Goal: Task Accomplishment & Management: Manage account settings

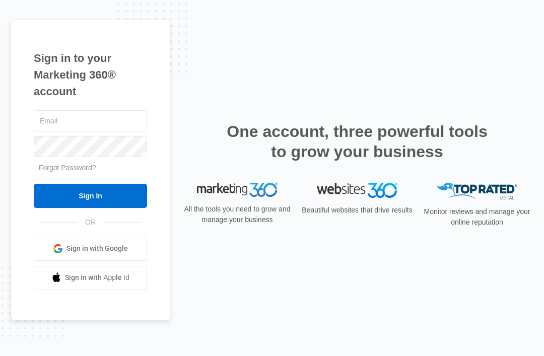
click at [115, 132] on input "text" at bounding box center [90, 120] width 113 height 21
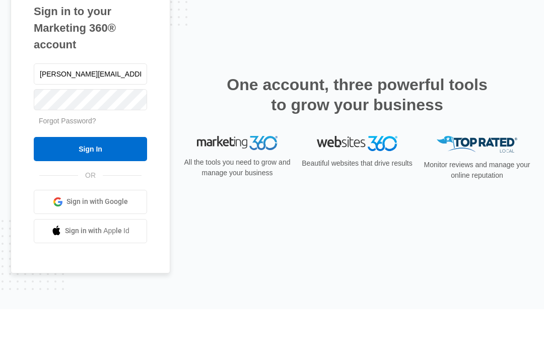
type input "[PERSON_NAME][EMAIL_ADDRESS][DOMAIN_NAME]"
click at [90, 184] on input "Sign In" at bounding box center [90, 196] width 113 height 24
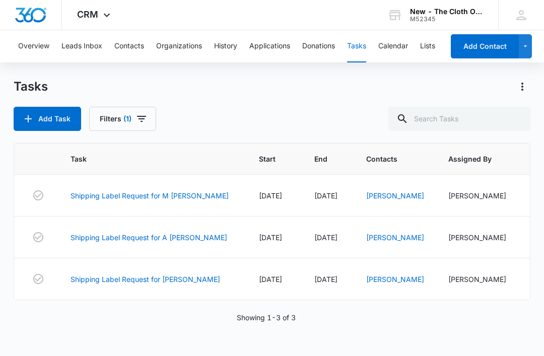
click at [163, 200] on link "Shipping Label Request for M [PERSON_NAME]" at bounding box center [150, 196] width 158 height 11
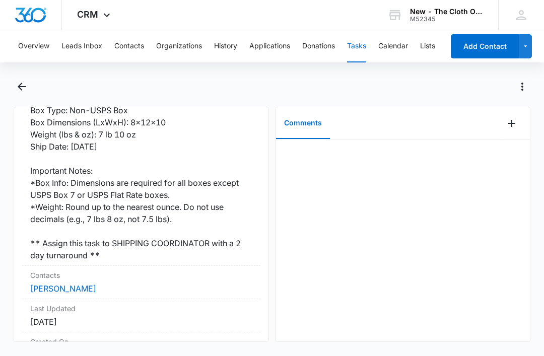
scroll to position [275, 0]
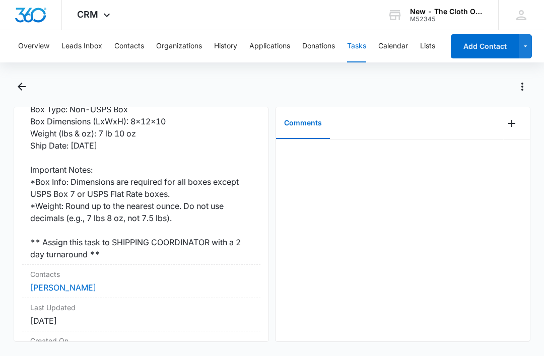
click at [64, 283] on link "[PERSON_NAME]" at bounding box center [63, 288] width 66 height 10
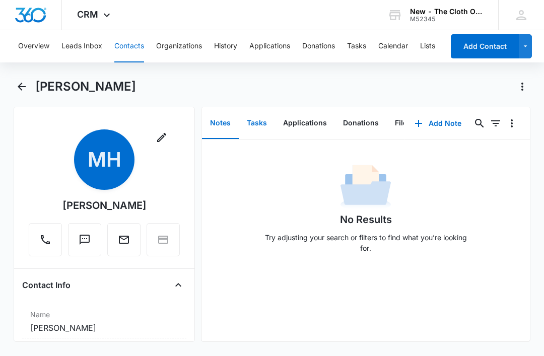
click at [262, 128] on button "Tasks" at bounding box center [257, 123] width 36 height 31
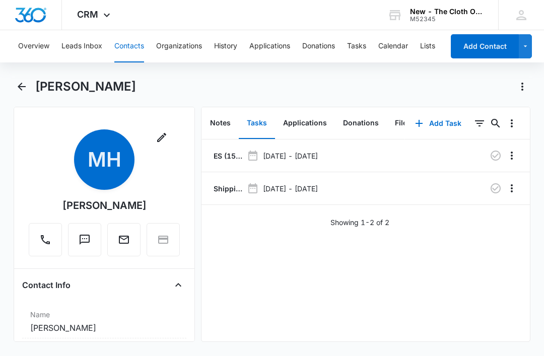
click at [218, 156] on p "ES (15x) - Shipped package for Marci Hurst (zone #4)" at bounding box center [227, 156] width 31 height 11
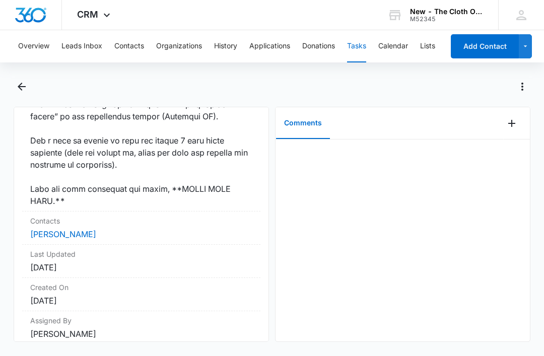
scroll to position [848, 0]
click at [67, 235] on link "Marci Hurst" at bounding box center [63, 235] width 66 height 10
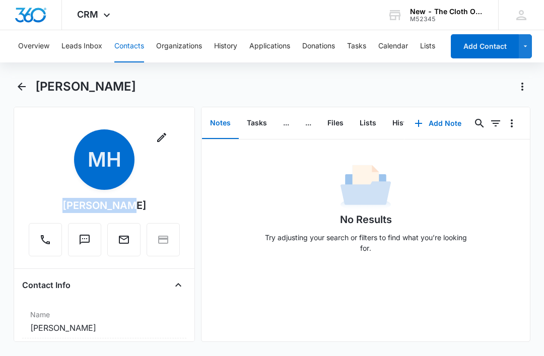
click at [166, 177] on div "Remove MH Marci Hurst" at bounding box center [104, 193] width 151 height 127
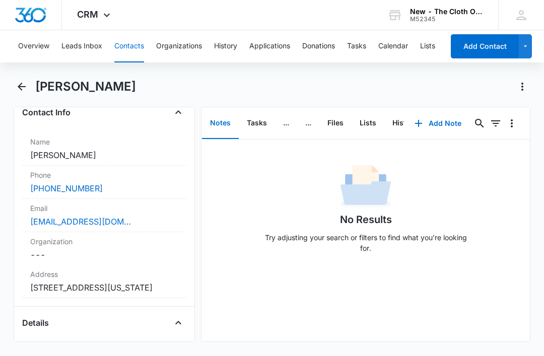
scroll to position [173, 0]
copy dd "1420 NW 28th Avenue Apt. 302 Camas Washington 98607"
copy link "marciblossom@gmail.com"
click at [333, 121] on button "Files" at bounding box center [336, 123] width 32 height 31
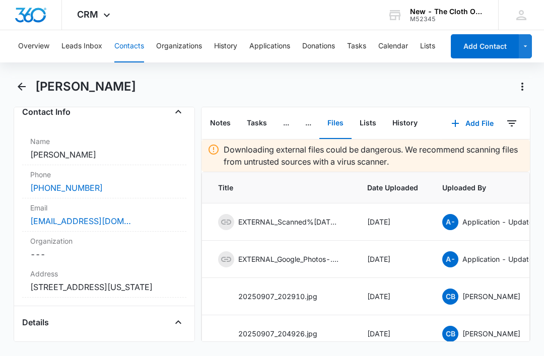
click at [476, 126] on button "Add File" at bounding box center [473, 123] width 63 height 24
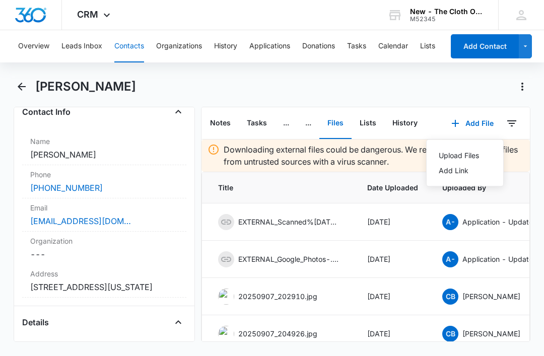
click at [467, 157] on div "Upload Files" at bounding box center [459, 155] width 40 height 7
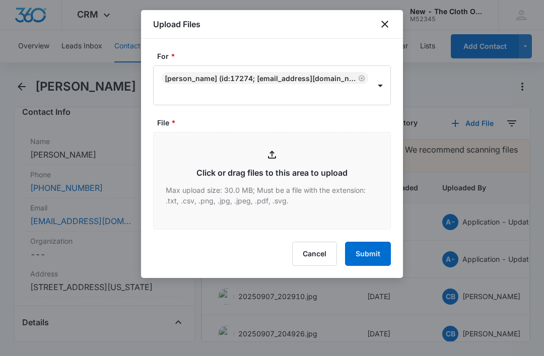
click at [266, 186] on input "File *" at bounding box center [272, 181] width 237 height 97
type input "C:\fakepath\2025-09-08---Marci-Hurst---9434636106194297563703.pdf"
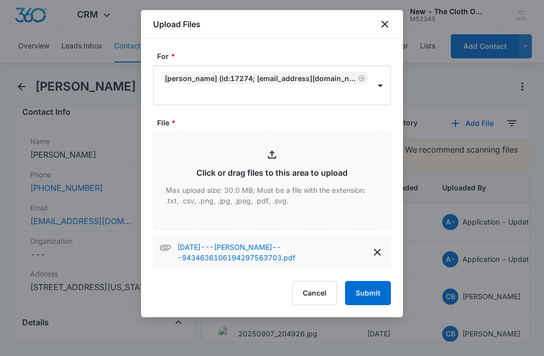
click at [369, 293] on button "Submit" at bounding box center [368, 293] width 46 height 24
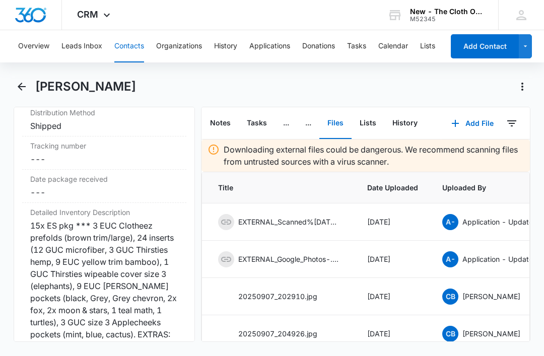
scroll to position [2512, 0]
click at [105, 165] on dd "Cancel Save Changes ---" at bounding box center [104, 159] width 148 height 12
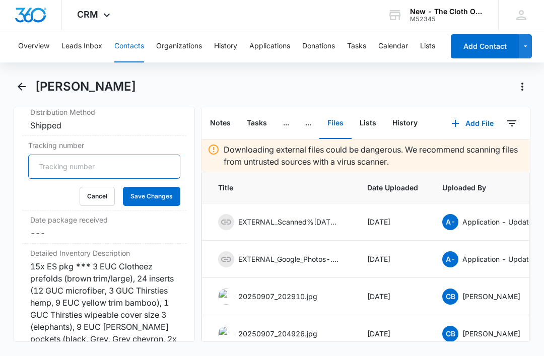
click at [129, 176] on input "Tracking number" at bounding box center [104, 167] width 152 height 24
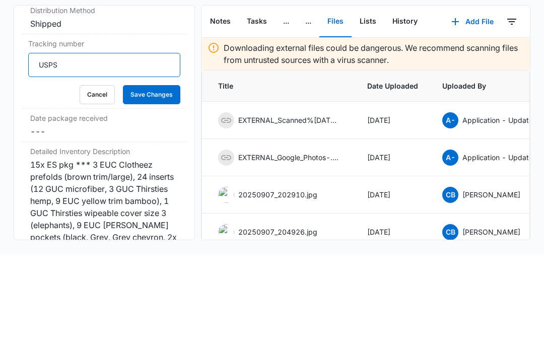
click at [101, 155] on input "USPS" at bounding box center [104, 167] width 152 height 24
click at [105, 155] on input "USPS" at bounding box center [104, 167] width 152 height 24
click at [107, 155] on input "USPS" at bounding box center [104, 167] width 152 height 24
paste input "9434636106194297563703"
type input "USPS 9434636106194297563703"
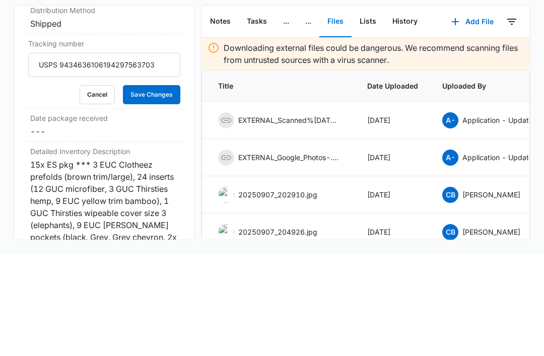
click at [154, 187] on button "Save Changes" at bounding box center [151, 196] width 57 height 19
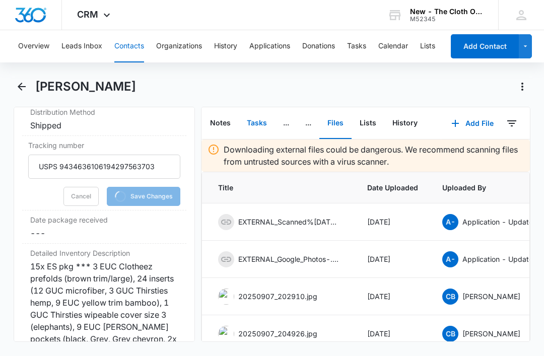
click at [253, 108] on button "Tasks" at bounding box center [257, 123] width 36 height 31
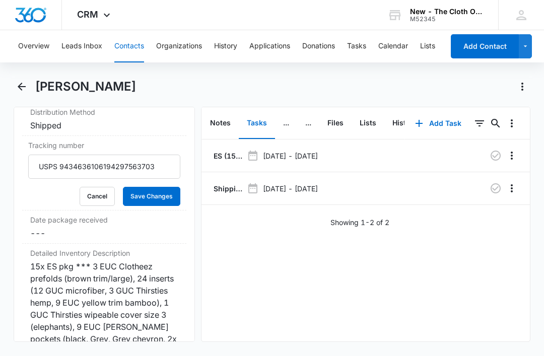
click at [222, 183] on p "Shipping Label Request for M HURST" at bounding box center [227, 188] width 31 height 11
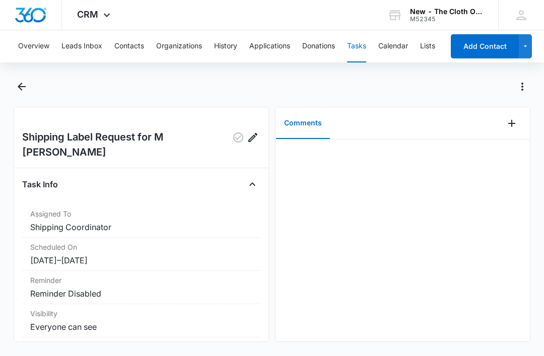
click at [512, 126] on icon "Add Comment" at bounding box center [512, 123] width 7 height 7
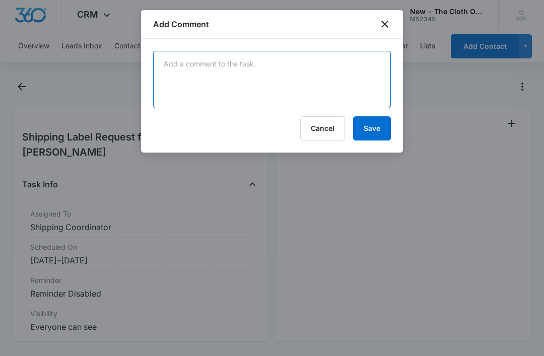
click at [234, 107] on textarea at bounding box center [272, 79] width 238 height 57
click at [233, 84] on textarea at bounding box center [272, 79] width 238 height 57
paste textarea "9434636106194297563703"
type textarea "9434636106194297563703"
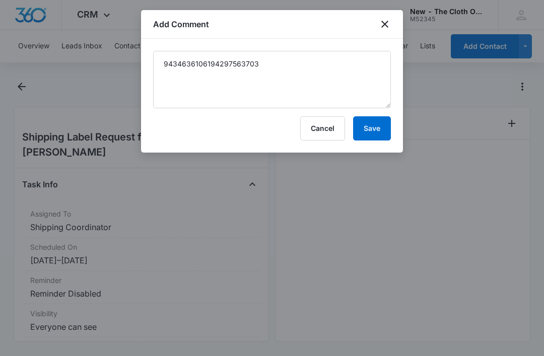
click at [370, 128] on button "Save" at bounding box center [372, 128] width 38 height 24
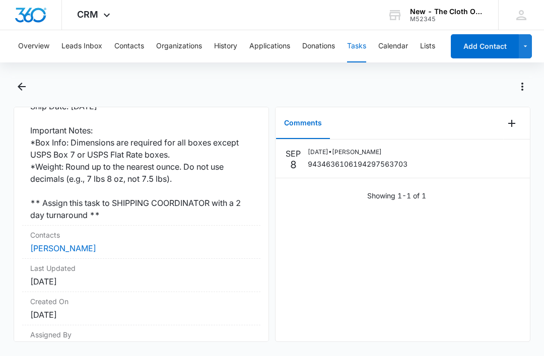
scroll to position [314, 0]
click at [62, 244] on link "Marci Hurst" at bounding box center [63, 249] width 66 height 10
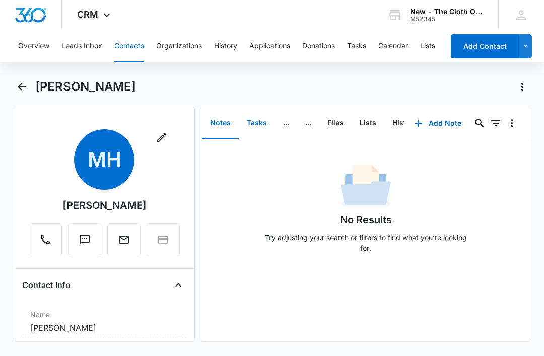
click at [253, 122] on button "Tasks" at bounding box center [257, 123] width 36 height 31
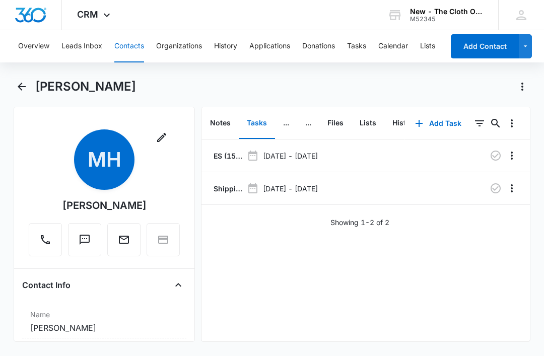
click at [497, 196] on button "button" at bounding box center [496, 188] width 16 height 16
click at [362, 47] on button "Tasks" at bounding box center [356, 46] width 19 height 32
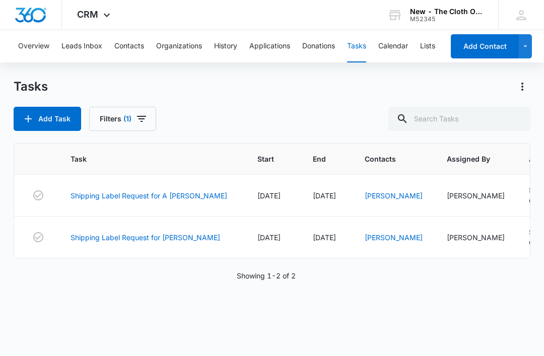
click at [172, 197] on link "Shipping Label Request for A BEARDEN" at bounding box center [149, 196] width 157 height 11
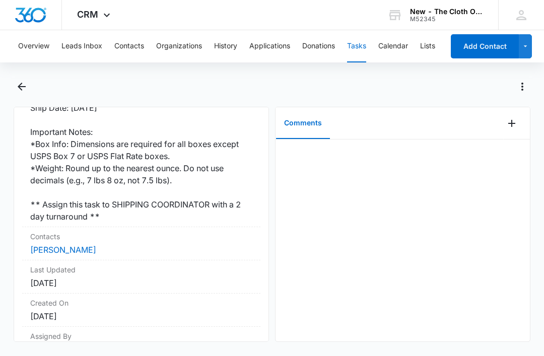
scroll to position [314, 0]
click at [88, 244] on link "[PERSON_NAME]" at bounding box center [63, 249] width 66 height 10
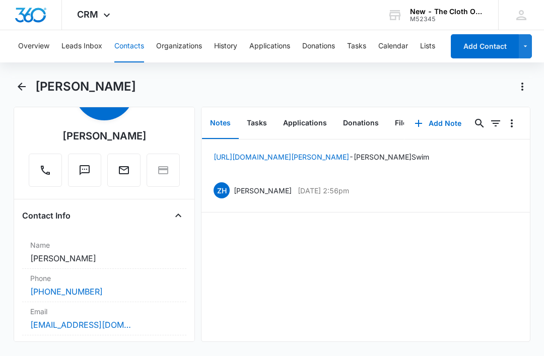
scroll to position [71, 0]
click at [132, 137] on div "[PERSON_NAME]" at bounding box center [105, 135] width 84 height 15
copy div "[PERSON_NAME]"
click at [157, 327] on div "ariannaw2018@gmail.com" at bounding box center [104, 324] width 148 height 12
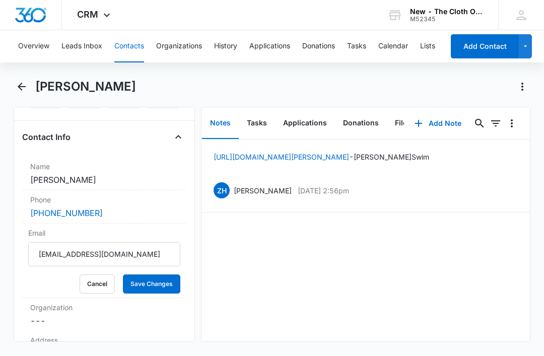
scroll to position [155, 0]
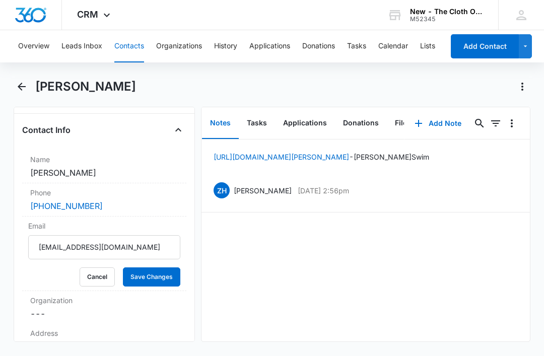
click at [96, 281] on button "Cancel" at bounding box center [97, 277] width 35 height 19
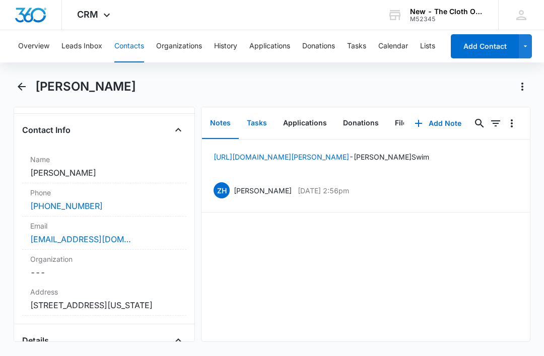
click at [255, 119] on button "Tasks" at bounding box center [257, 123] width 36 height 31
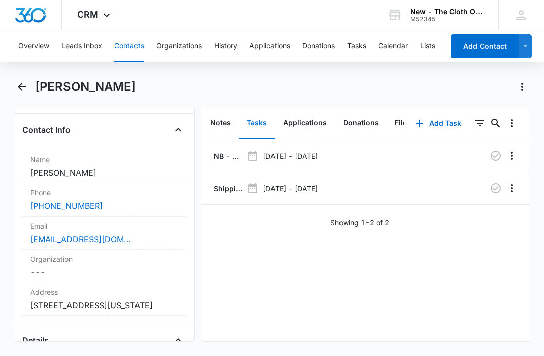
click at [223, 158] on p "NB - Shipped package for Arianna Bearden (zone #1)" at bounding box center [227, 156] width 31 height 11
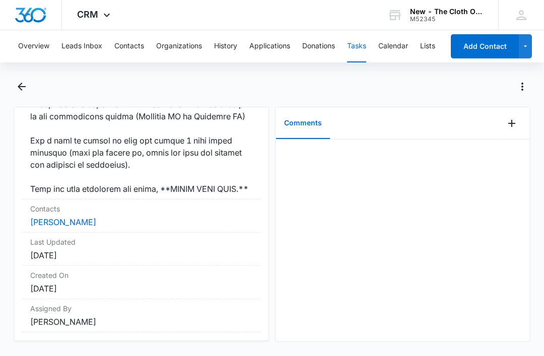
scroll to position [897, 0]
click at [81, 228] on link "Arianna Bearden" at bounding box center [63, 223] width 66 height 10
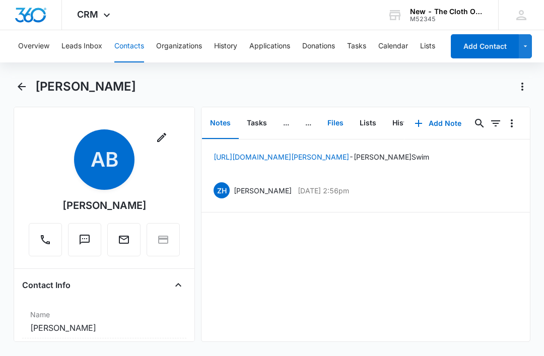
click at [335, 130] on button "Files" at bounding box center [336, 123] width 32 height 31
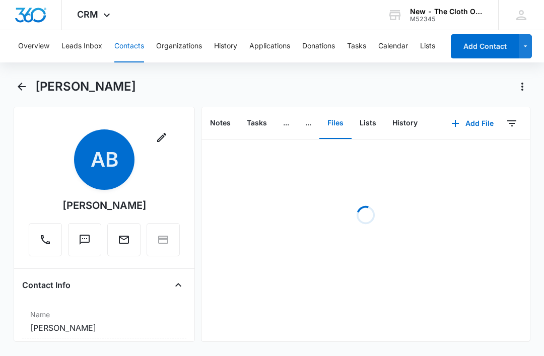
click at [482, 130] on button "Add File" at bounding box center [473, 123] width 63 height 24
click at [470, 161] on button "Upload Files" at bounding box center [465, 155] width 77 height 15
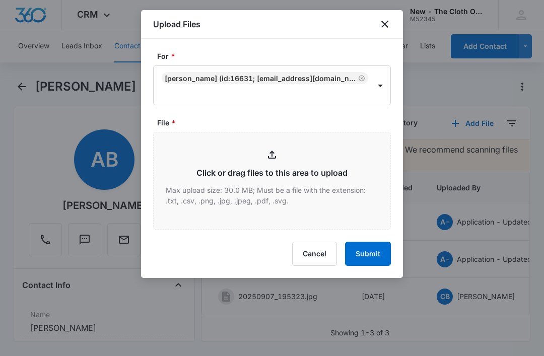
click at [257, 202] on input "File *" at bounding box center [272, 181] width 237 height 97
type input "C:\fakepath\2025-09-08---Arianna-Bearden---9434636106194297566032.pdf"
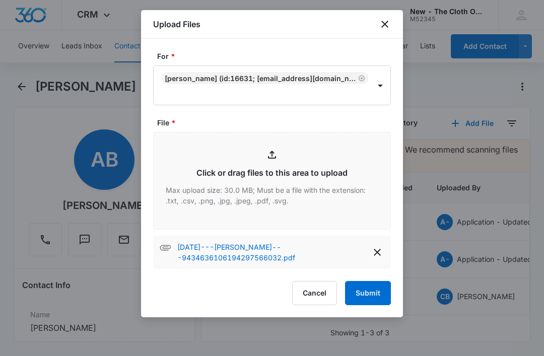
click at [376, 294] on button "Submit" at bounding box center [368, 293] width 46 height 24
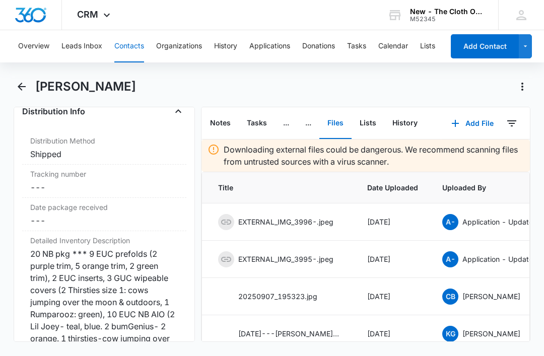
scroll to position [2466, 0]
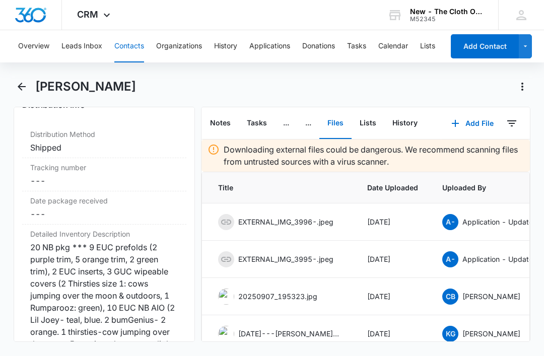
click at [103, 187] on dd "Cancel Save Changes ---" at bounding box center [104, 181] width 148 height 12
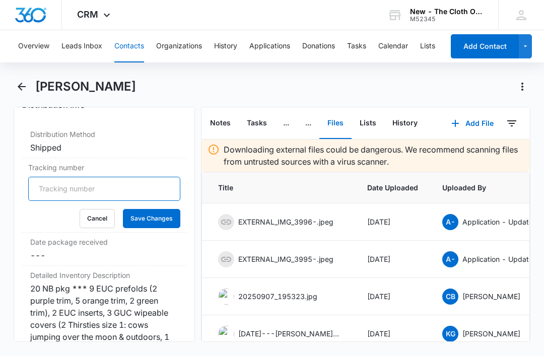
click at [131, 199] on input "Tracking number" at bounding box center [104, 189] width 152 height 24
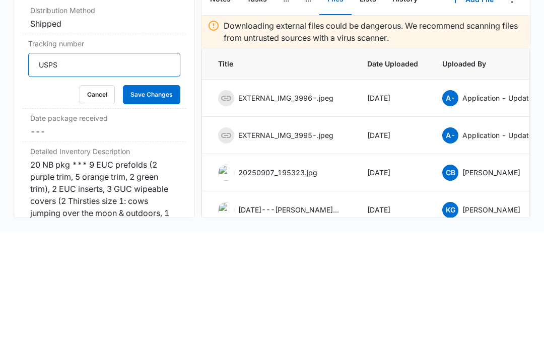
click at [115, 177] on input "USPS" at bounding box center [104, 189] width 152 height 24
paste input "9434636106194297566032"
type input "USPS 9434636106194297566032"
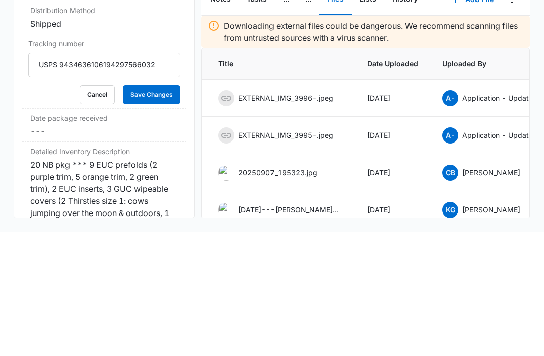
click at [167, 209] on button "Save Changes" at bounding box center [151, 218] width 57 height 19
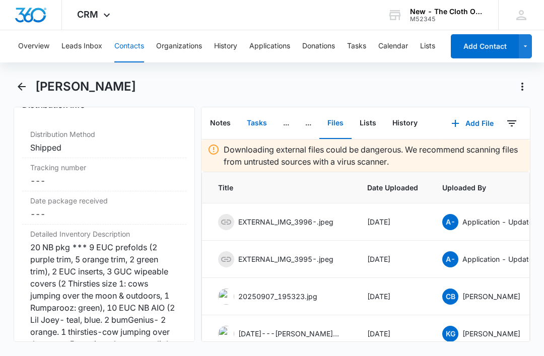
click at [253, 108] on button "Tasks" at bounding box center [257, 123] width 36 height 31
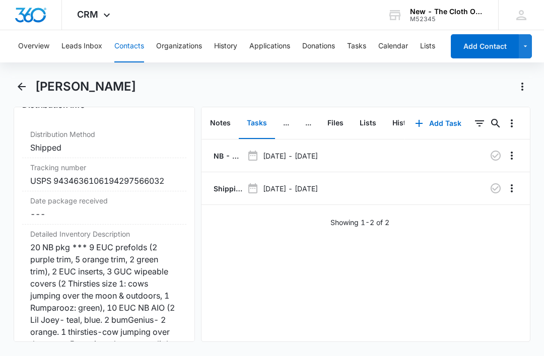
click at [228, 183] on p "Shipping Label Request for A BEARDEN" at bounding box center [227, 188] width 31 height 11
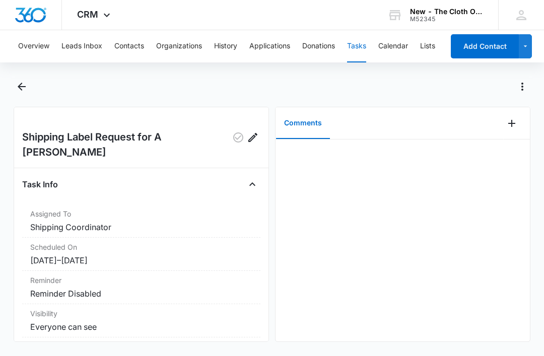
click at [508, 124] on icon "Add Comment" at bounding box center [512, 123] width 12 height 12
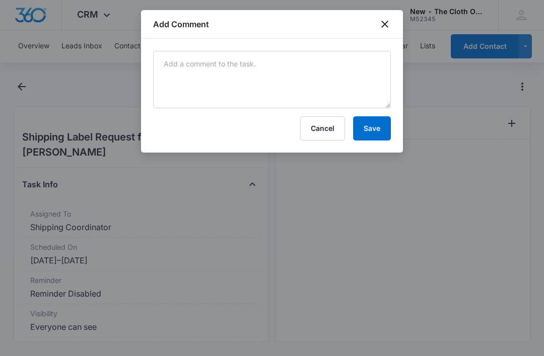
click at [229, 116] on div "Cancel Save" at bounding box center [272, 128] width 238 height 24
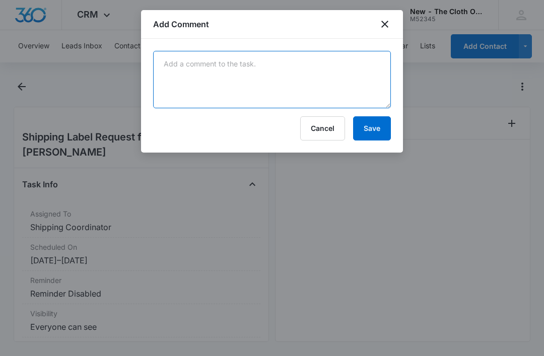
click at [209, 108] on textarea at bounding box center [272, 79] width 238 height 57
click at [213, 81] on textarea at bounding box center [272, 79] width 238 height 57
paste textarea "9434636106194297566032"
type textarea "9434636106194297566032"
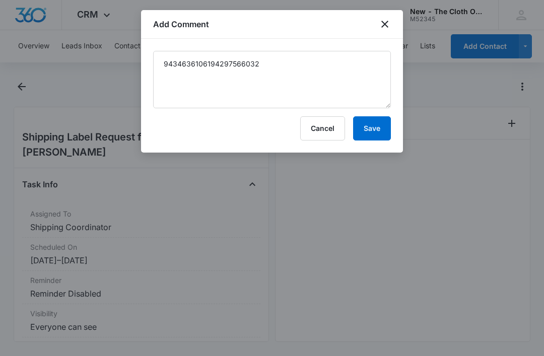
click at [377, 130] on button "Save" at bounding box center [372, 128] width 38 height 24
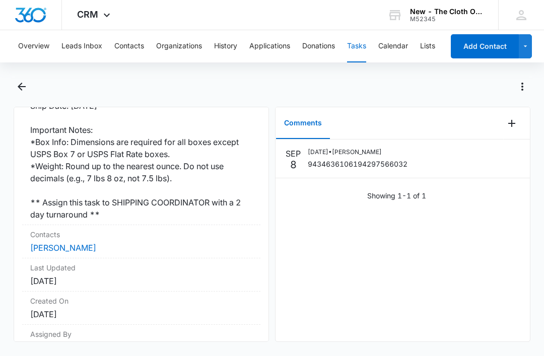
scroll to position [314, 0]
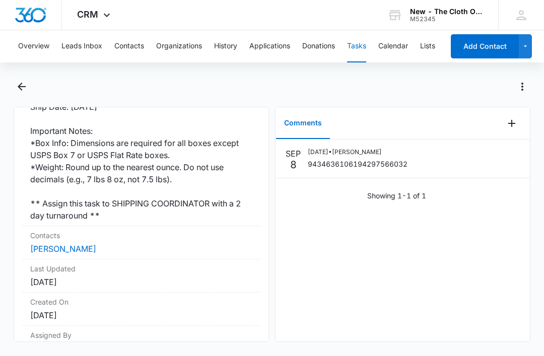
click at [83, 244] on link "Arianna Bearden" at bounding box center [63, 249] width 66 height 10
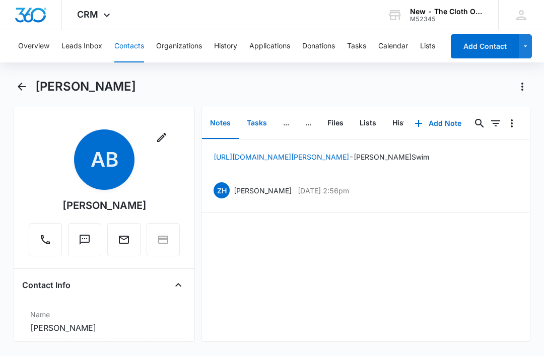
click at [258, 125] on button "Tasks" at bounding box center [257, 123] width 36 height 31
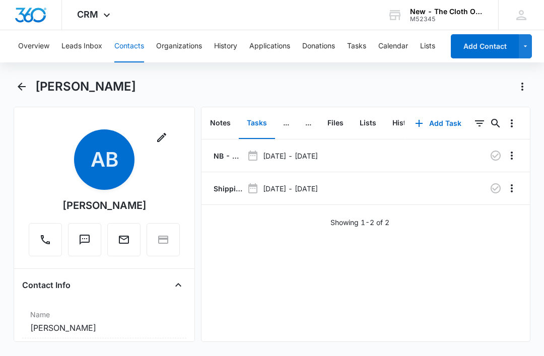
click at [225, 188] on p "Shipping Label Request for A BEARDEN" at bounding box center [227, 188] width 31 height 11
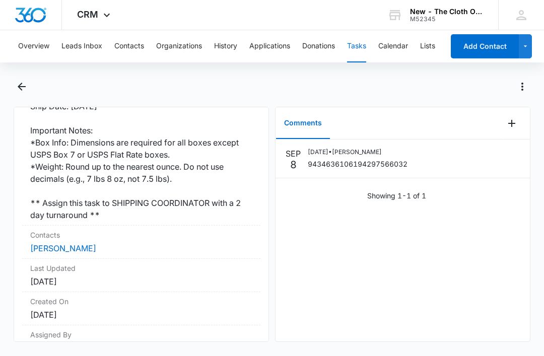
scroll to position [314, 0]
click at [82, 244] on link "Arianna Bearden" at bounding box center [63, 249] width 66 height 10
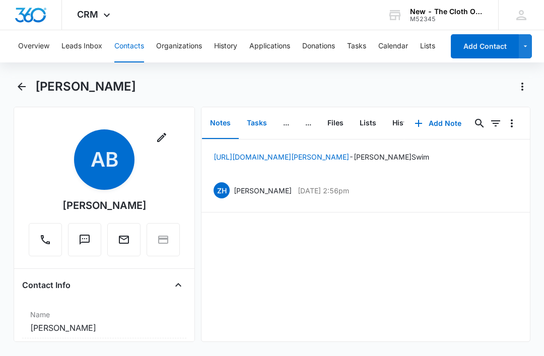
click at [255, 126] on button "Tasks" at bounding box center [257, 123] width 36 height 31
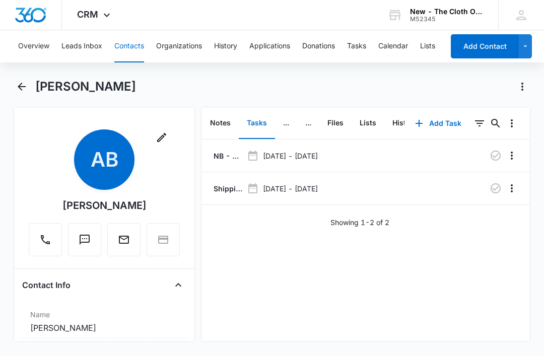
click at [496, 188] on icon "button" at bounding box center [496, 188] width 12 height 12
click at [361, 47] on button "Tasks" at bounding box center [356, 46] width 19 height 32
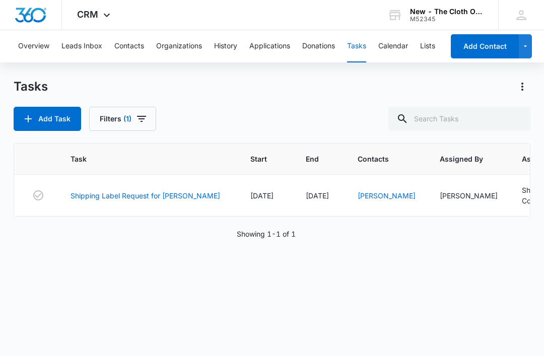
click at [179, 199] on link "Shipping Label Request for O HERRERA" at bounding box center [146, 196] width 150 height 11
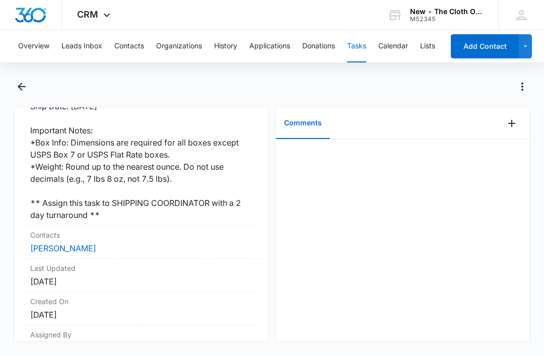
scroll to position [314, 0]
click at [75, 244] on link "[PERSON_NAME]" at bounding box center [63, 249] width 66 height 10
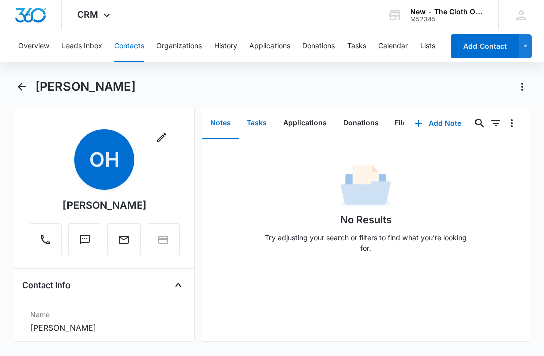
click at [259, 122] on button "Tasks" at bounding box center [257, 123] width 36 height 31
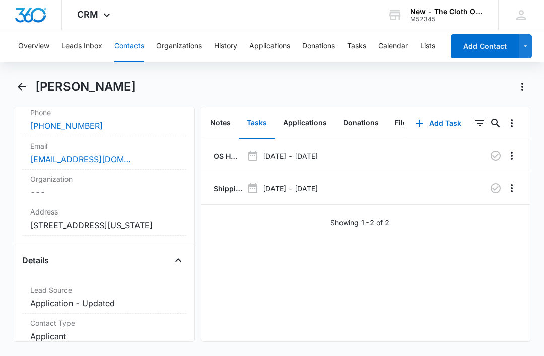
scroll to position [237, 0]
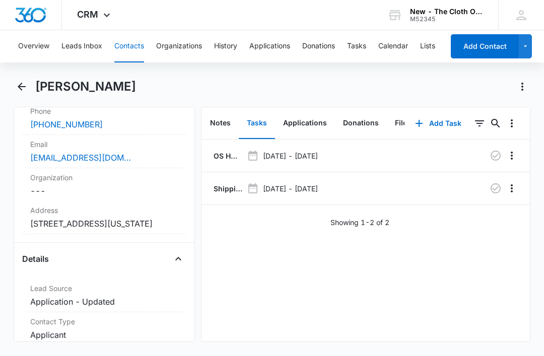
click at [117, 230] on dd "Cancel Save Changes 3930 Old Highway 53 Unit 320 Clearlake California 95422-9385" at bounding box center [104, 224] width 148 height 12
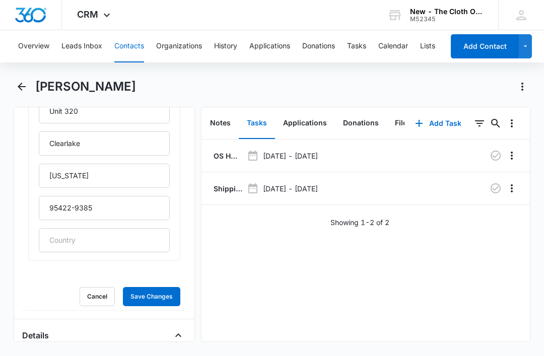
scroll to position [454, 0]
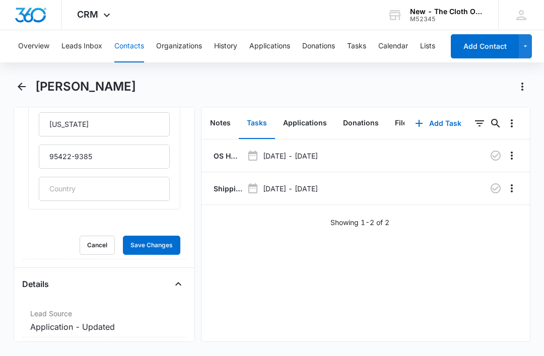
click at [96, 250] on button "Cancel" at bounding box center [97, 245] width 35 height 19
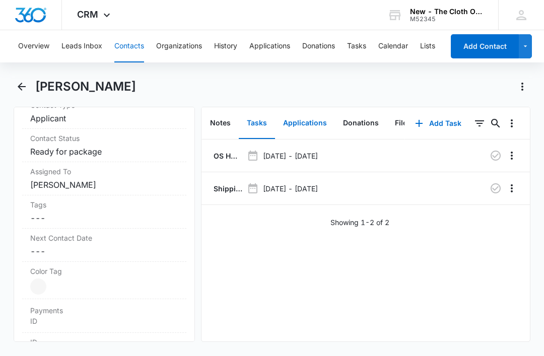
click at [302, 127] on button "Applications" at bounding box center [305, 123] width 60 height 31
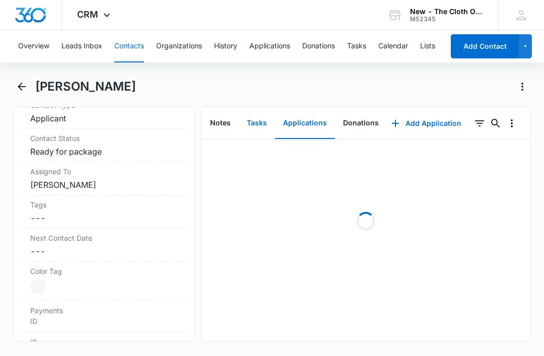
click at [259, 123] on button "Tasks" at bounding box center [257, 123] width 36 height 31
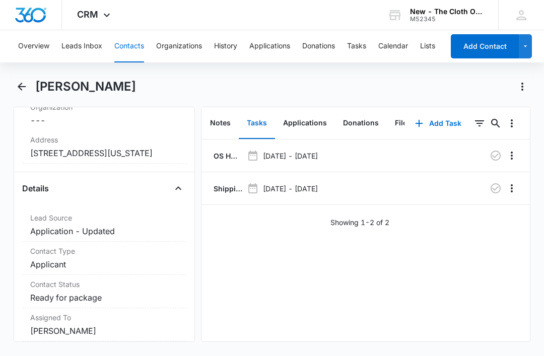
scroll to position [250, 0]
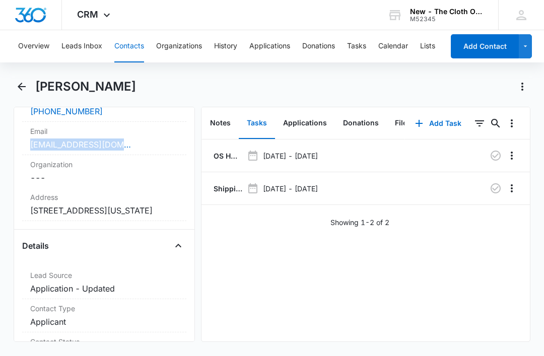
click at [226, 158] on p "OS HW (20x) - Shipped package for Odilia Herrera (zone #2) *SPANISH*" at bounding box center [227, 156] width 31 height 11
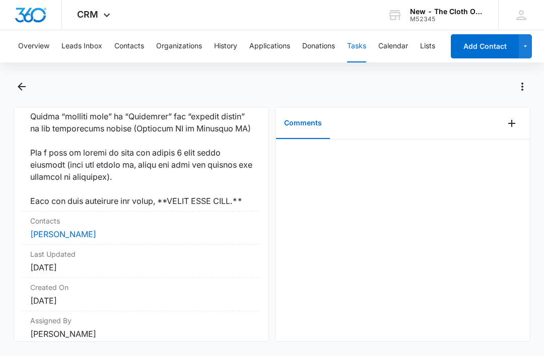
scroll to position [909, 0]
click at [65, 238] on link "Odilia Herrera" at bounding box center [63, 235] width 66 height 10
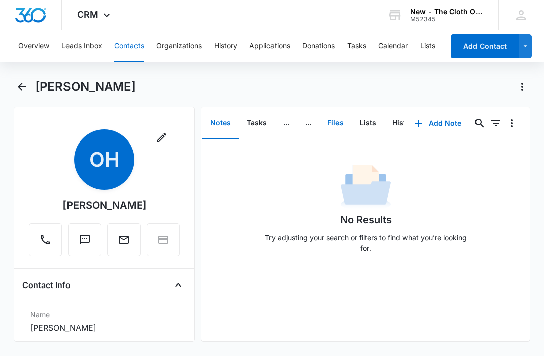
click at [344, 125] on button "Files" at bounding box center [336, 123] width 32 height 31
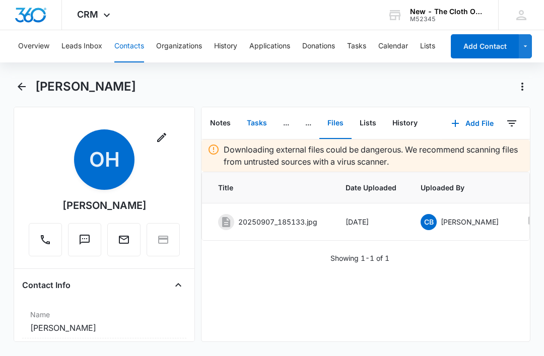
click at [259, 125] on button "Tasks" at bounding box center [257, 123] width 36 height 31
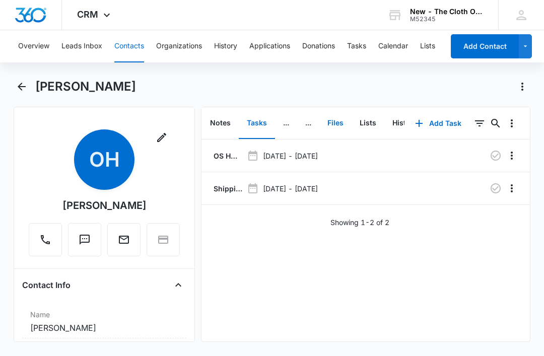
click at [335, 123] on button "Files" at bounding box center [336, 123] width 32 height 31
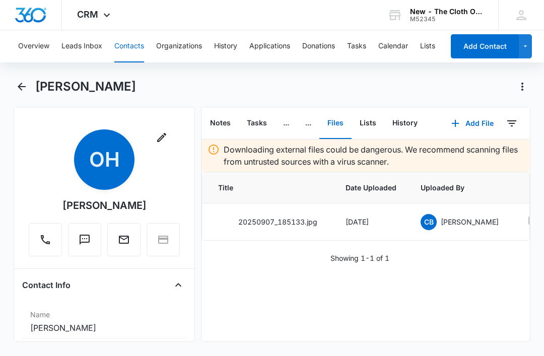
click at [481, 126] on button "Add File" at bounding box center [473, 123] width 63 height 24
click at [469, 154] on div "Upload Files" at bounding box center [459, 155] width 40 height 7
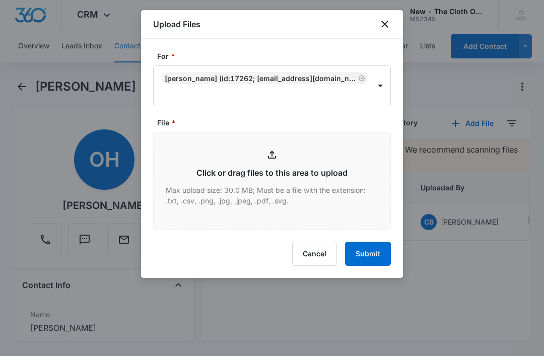
click at [290, 193] on input "File *" at bounding box center [272, 181] width 237 height 97
type input "C:\fakepath\2025-09-08---Odilia-Herrera---9434636106194297571340.pdf"
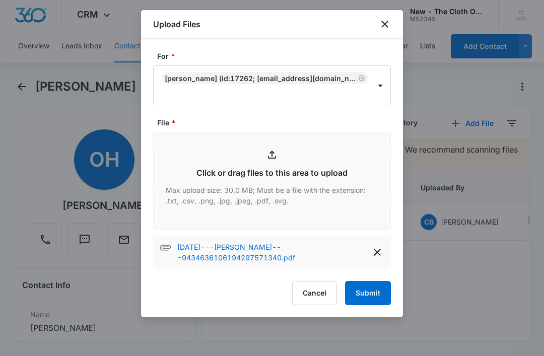
click at [374, 293] on button "Submit" at bounding box center [368, 293] width 46 height 24
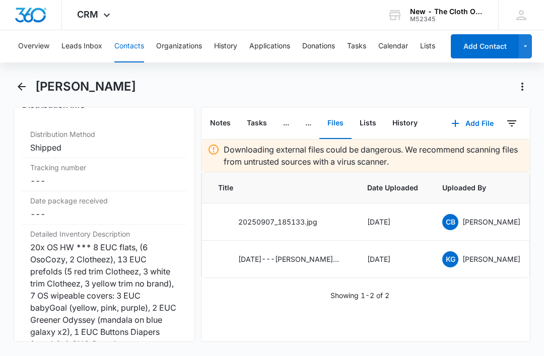
scroll to position [2459, 0]
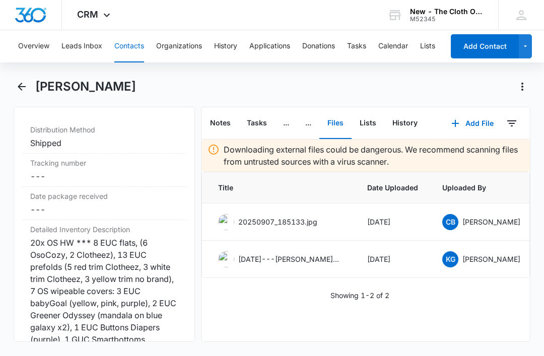
click at [125, 168] on label "Tracking number" at bounding box center [104, 163] width 148 height 11
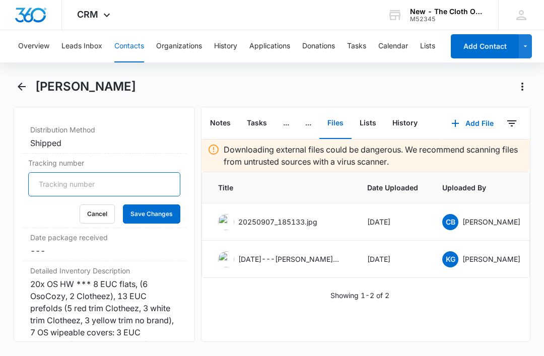
click at [117, 197] on input "Tracking number" at bounding box center [104, 184] width 152 height 24
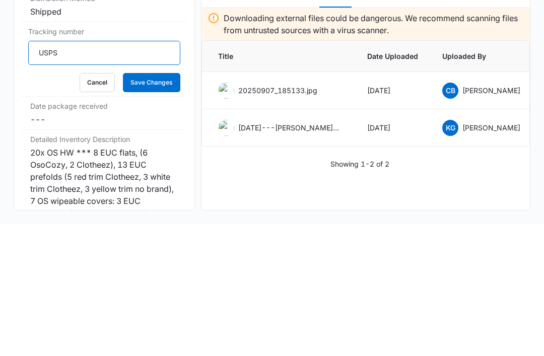
click at [127, 172] on input "USPS" at bounding box center [104, 184] width 152 height 24
paste input "9434636106194297571340"
type input "USPS 9434636106194297571340"
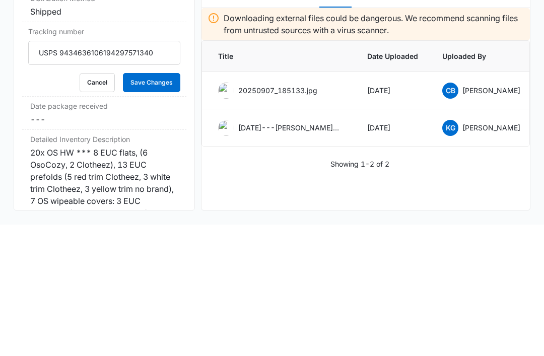
click at [166, 205] on button "Save Changes" at bounding box center [151, 214] width 57 height 19
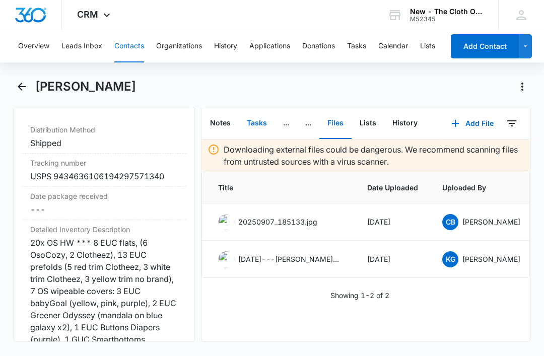
click at [256, 108] on button "Tasks" at bounding box center [257, 123] width 36 height 31
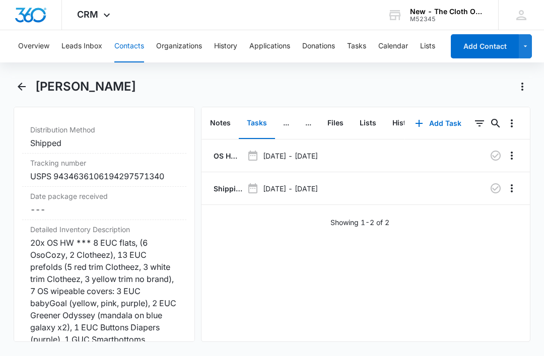
click at [234, 183] on p "Shipping Label Request for O HERRERA" at bounding box center [227, 188] width 31 height 11
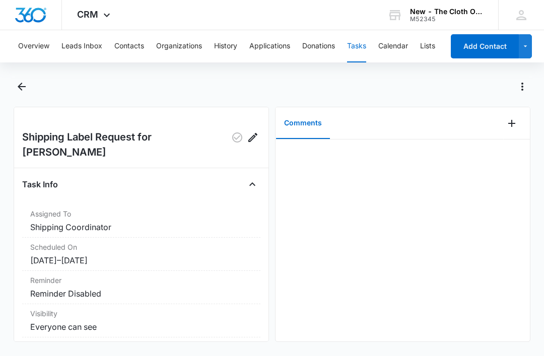
click at [511, 129] on icon "Add Comment" at bounding box center [512, 123] width 12 height 12
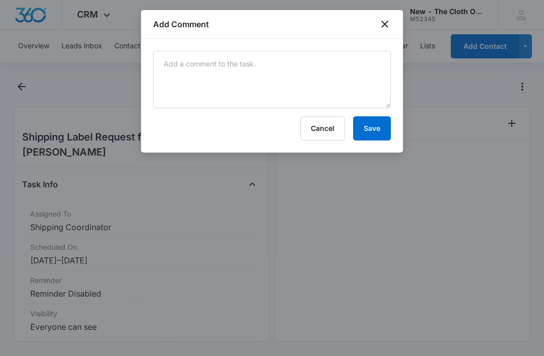
click at [253, 120] on div "Cancel Save" at bounding box center [272, 128] width 238 height 24
click at [241, 118] on div "Cancel Save" at bounding box center [272, 128] width 238 height 24
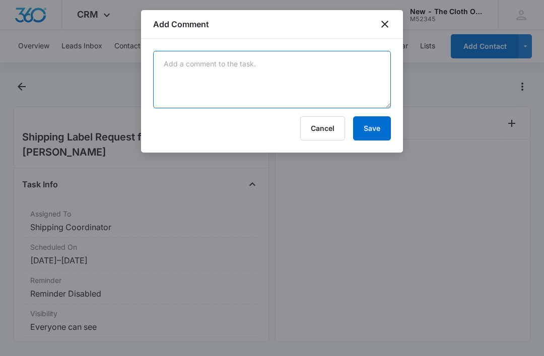
click at [247, 107] on textarea at bounding box center [272, 79] width 238 height 57
click at [240, 72] on textarea at bounding box center [272, 79] width 238 height 57
paste textarea "9434636106194297571340"
type textarea "9434636106194297571340"
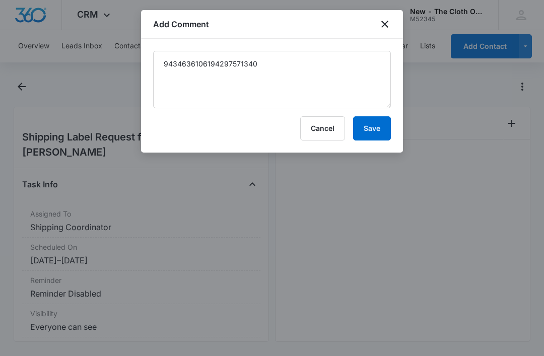
click at [379, 128] on button "Save" at bounding box center [372, 128] width 38 height 24
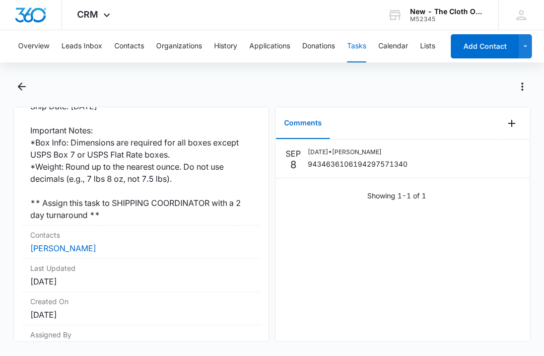
scroll to position [314, 0]
click at [78, 244] on link "Odilia Herrera" at bounding box center [63, 249] width 66 height 10
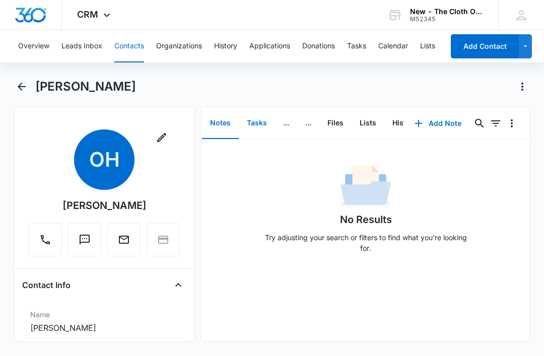
click at [258, 129] on button "Tasks" at bounding box center [257, 123] width 36 height 31
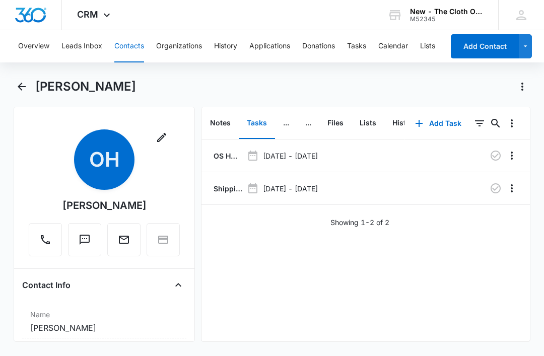
click at [498, 191] on icon "button" at bounding box center [496, 188] width 12 height 12
click at [362, 49] on button "Tasks" at bounding box center [356, 46] width 19 height 32
